Goal: Information Seeking & Learning: Find specific fact

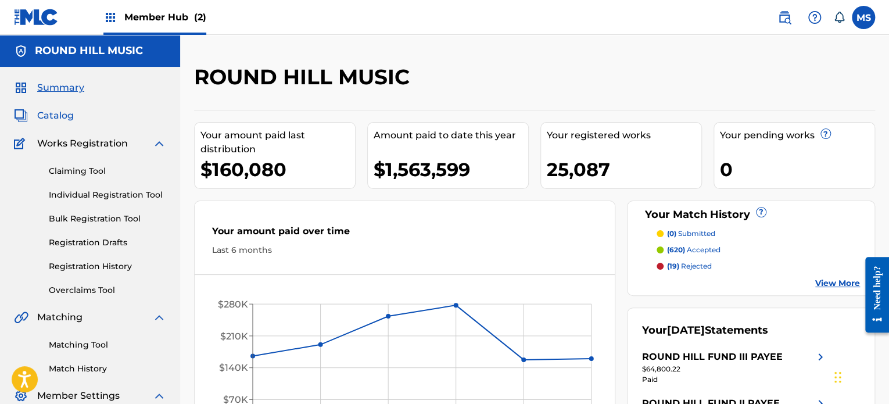
click at [59, 118] on span "Catalog" at bounding box center [55, 116] width 37 height 14
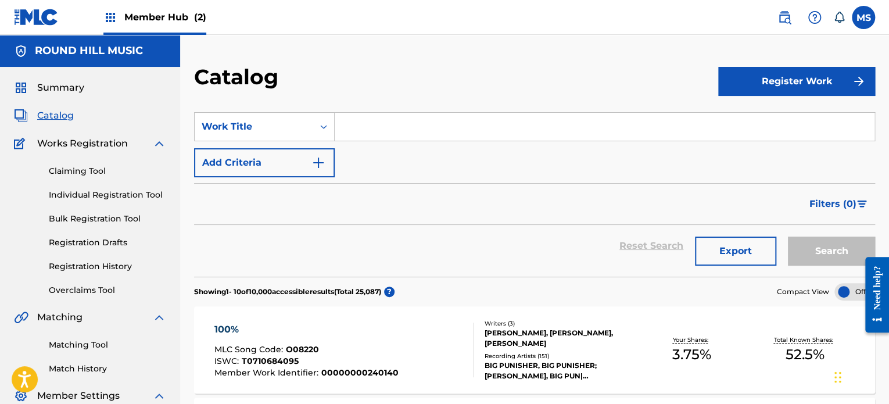
click at [428, 134] on input "Search Form" at bounding box center [605, 127] width 540 height 28
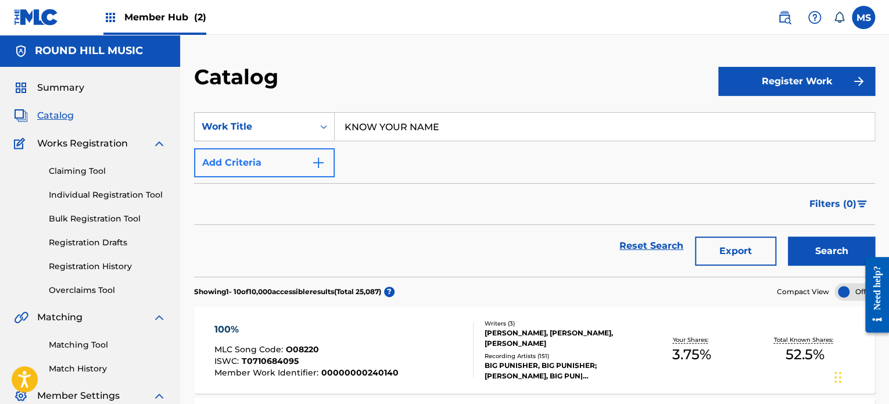
type input "KNOW YOUR NAME"
click at [316, 172] on button "Add Criteria" at bounding box center [264, 162] width 141 height 29
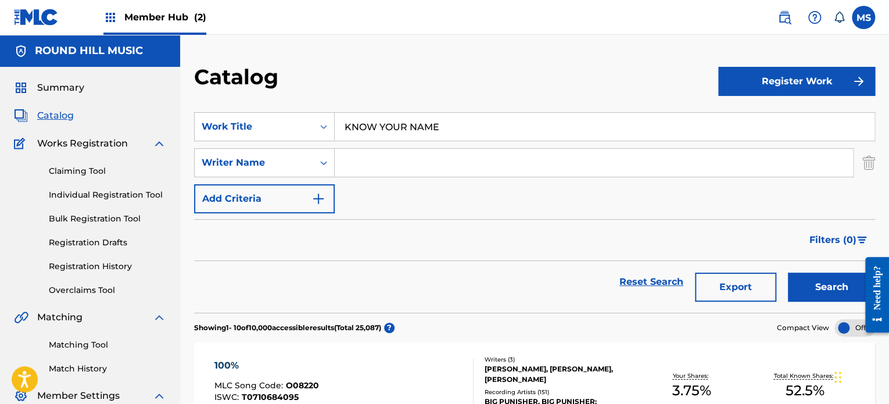
click at [391, 162] on input "Search Form" at bounding box center [594, 163] width 518 height 28
type input "CARTER"
click at [788, 273] on button "Search" at bounding box center [831, 287] width 87 height 29
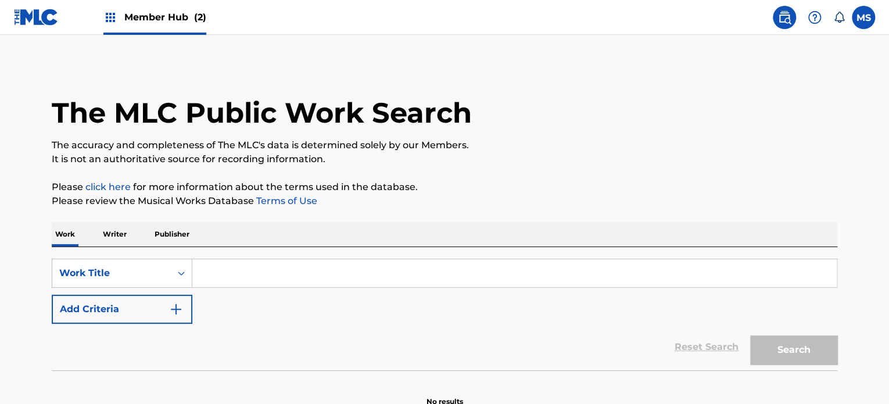
click at [367, 271] on input "Search Form" at bounding box center [514, 273] width 645 height 28
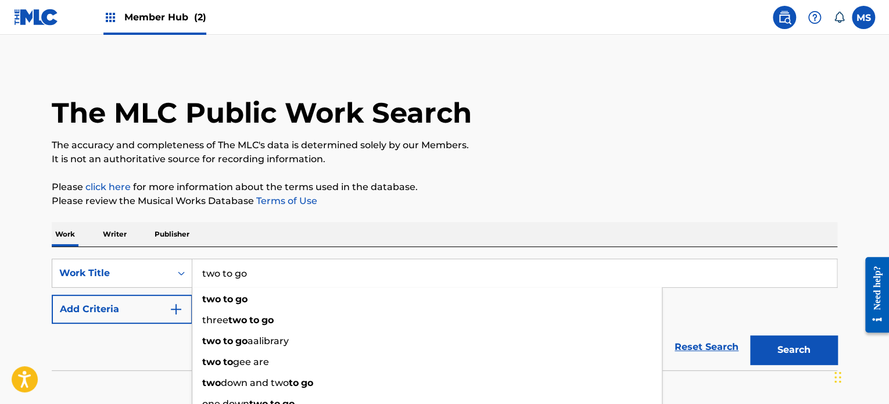
type input "two to go"
click at [382, 197] on p "Please review the Musical Works Database Terms of Use" at bounding box center [445, 201] width 786 height 14
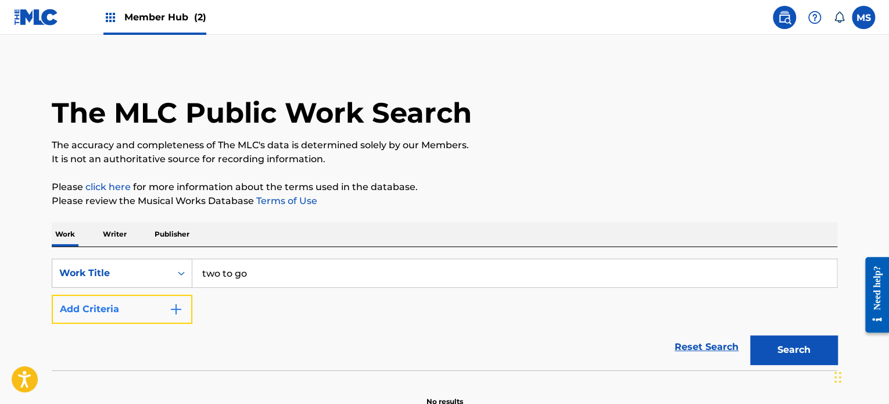
click at [139, 321] on button "Add Criteria" at bounding box center [122, 309] width 141 height 29
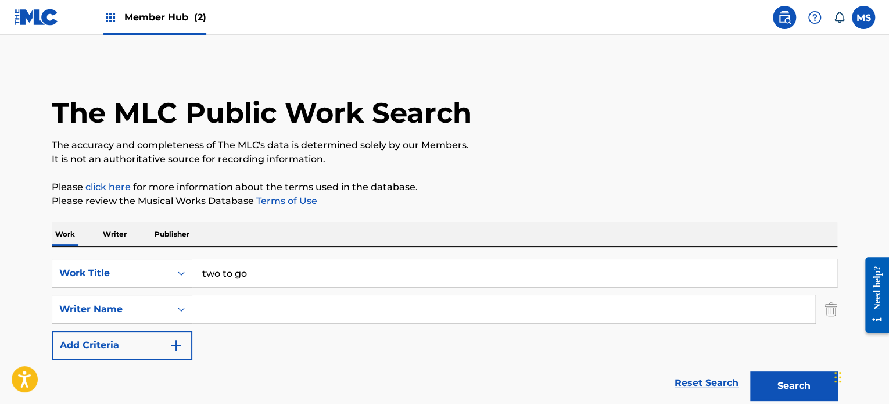
click at [256, 297] on input "Search Form" at bounding box center [503, 309] width 623 height 28
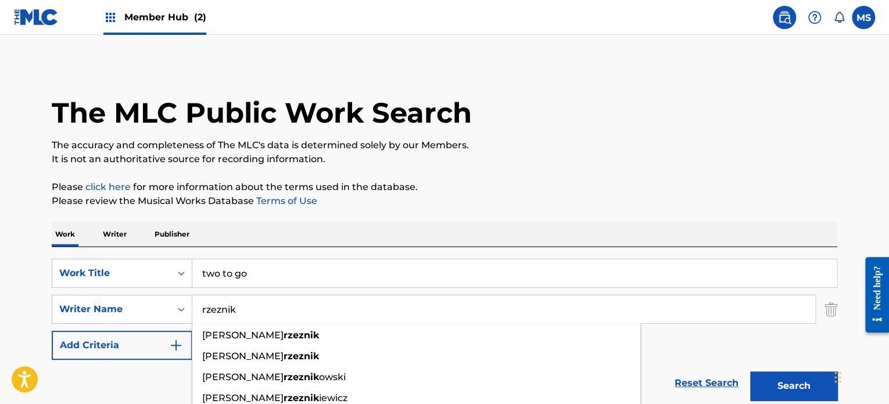
type input "rzeznik"
click at [750, 371] on button "Search" at bounding box center [793, 385] width 87 height 29
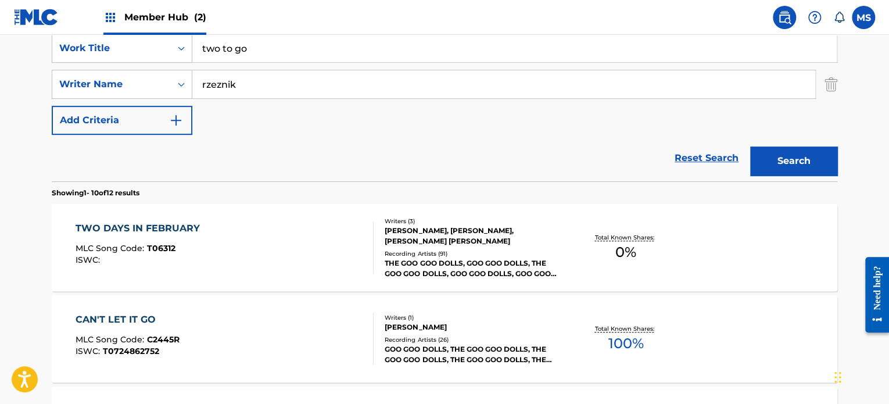
scroll to position [223, 0]
